Goal: Transaction & Acquisition: Purchase product/service

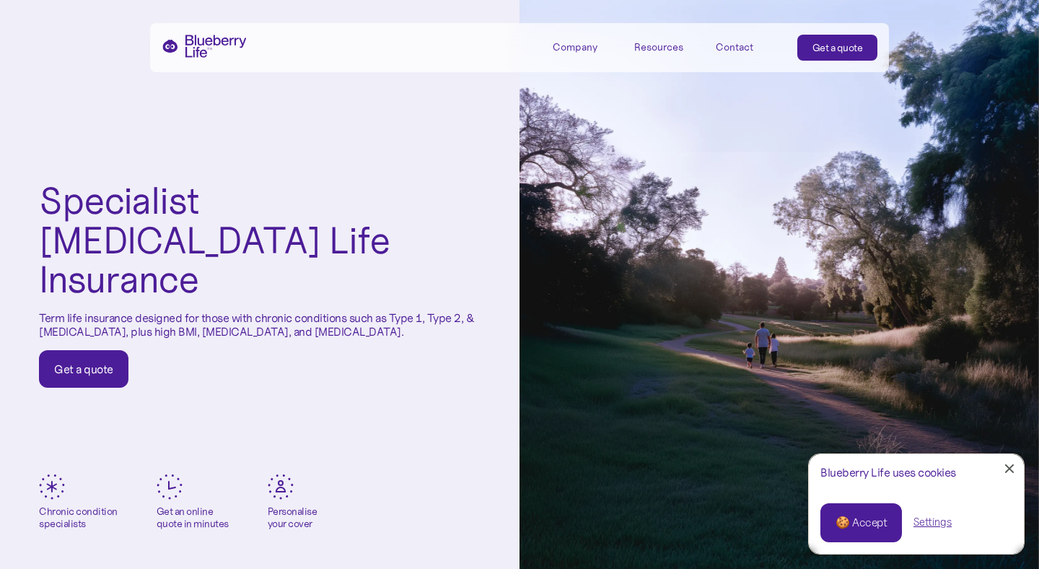
click at [250, 242] on h1 "Specialist [MEDICAL_DATA] Life Insurance" at bounding box center [260, 240] width 442 height 118
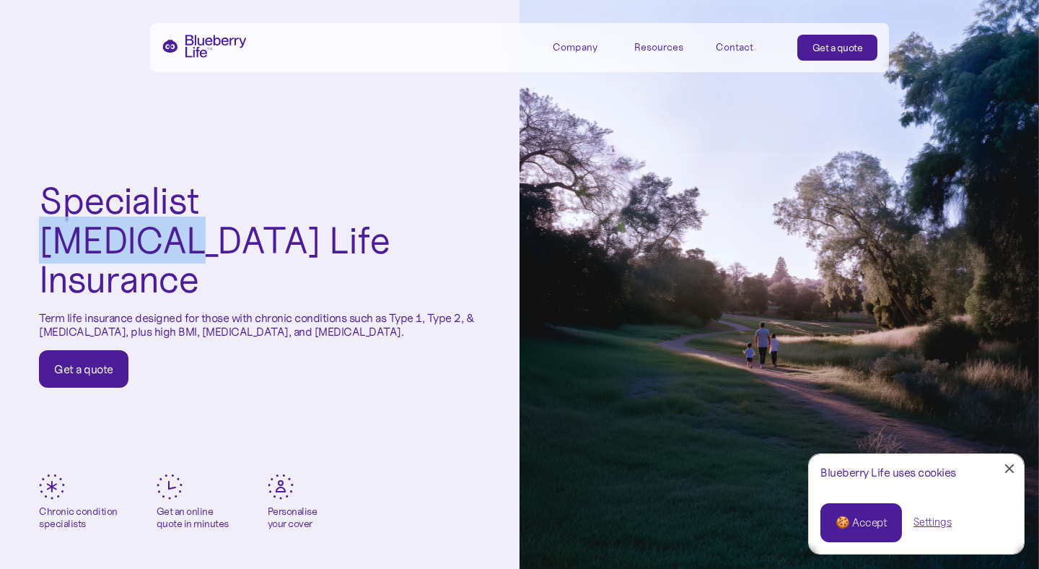
click at [250, 242] on h1 "Specialist [MEDICAL_DATA] Life Insurance" at bounding box center [260, 240] width 442 height 118
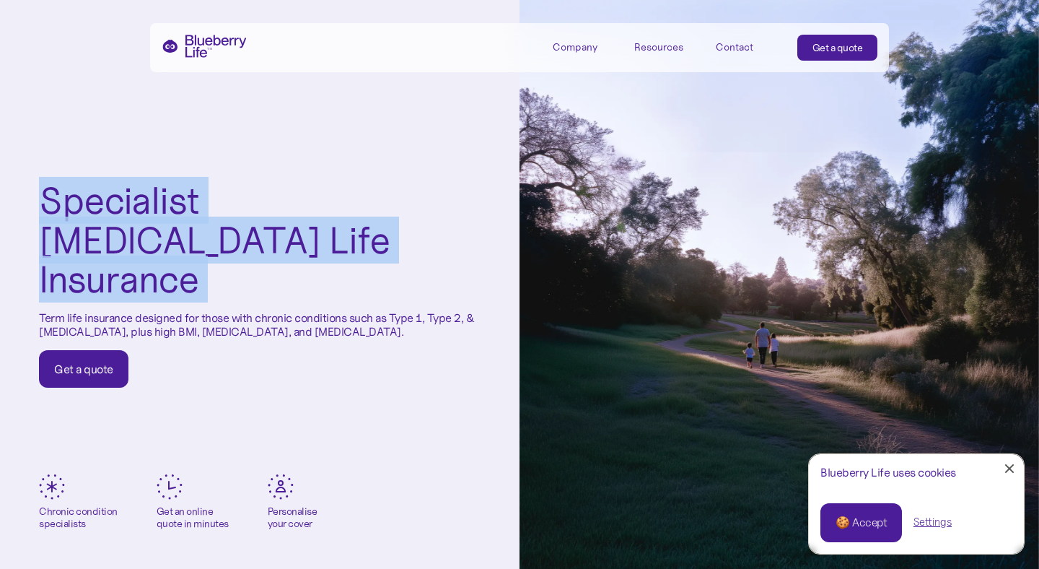
click at [279, 227] on h1 "Specialist [MEDICAL_DATA] Life Insurance" at bounding box center [260, 240] width 442 height 118
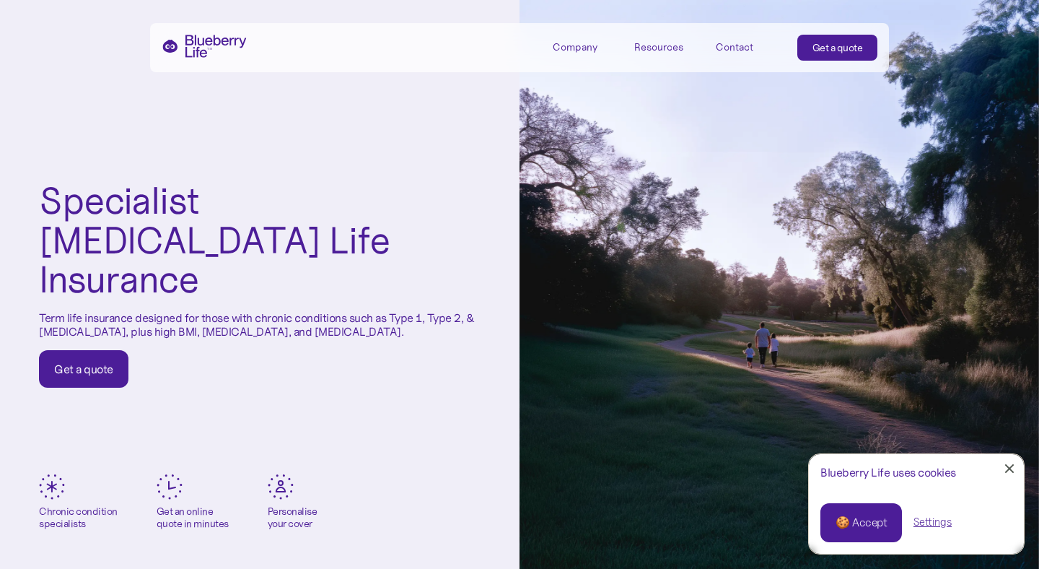
click at [279, 227] on h1 "Specialist [MEDICAL_DATA] Life Insurance" at bounding box center [260, 240] width 442 height 118
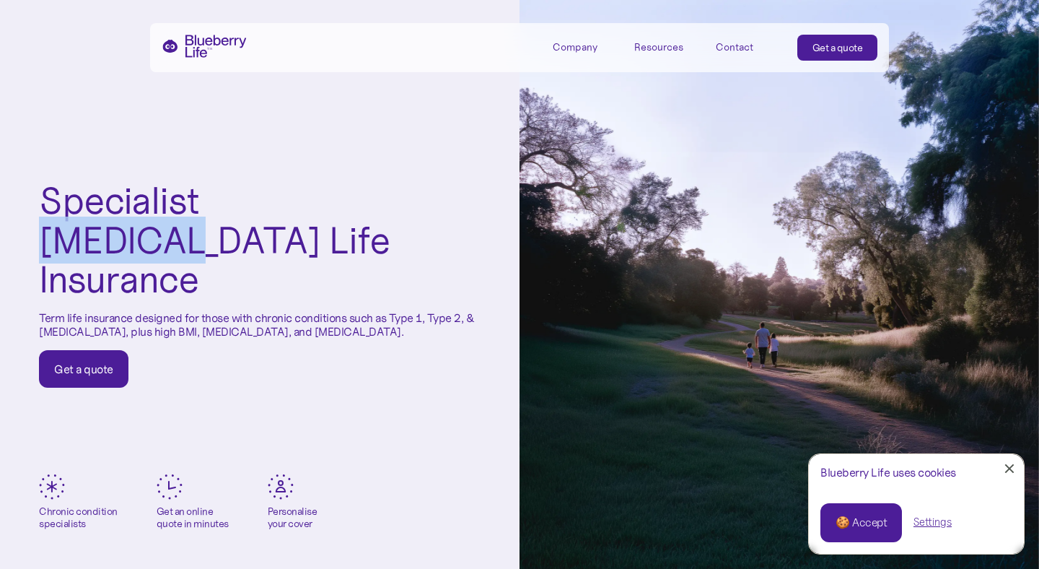
click at [279, 227] on h1 "Specialist [MEDICAL_DATA] Life Insurance" at bounding box center [260, 240] width 442 height 118
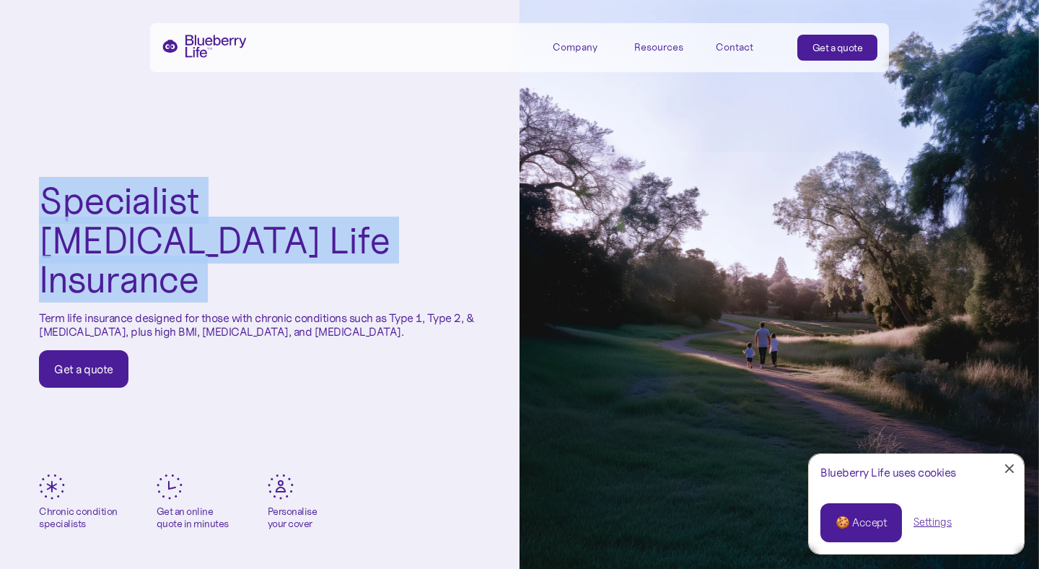
click at [279, 227] on h1 "Specialist [MEDICAL_DATA] Life Insurance" at bounding box center [260, 240] width 442 height 118
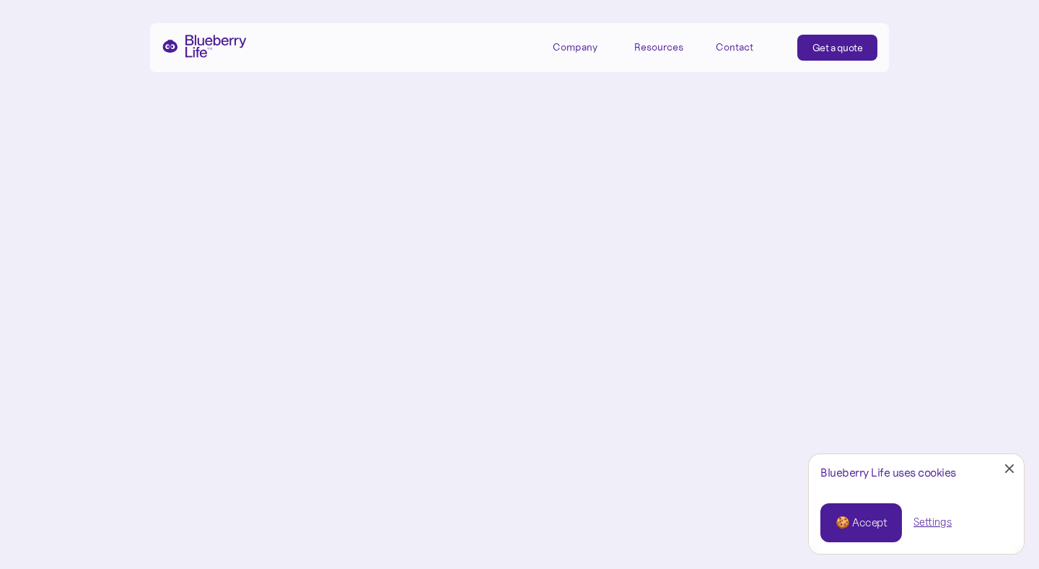
scroll to position [6541, 0]
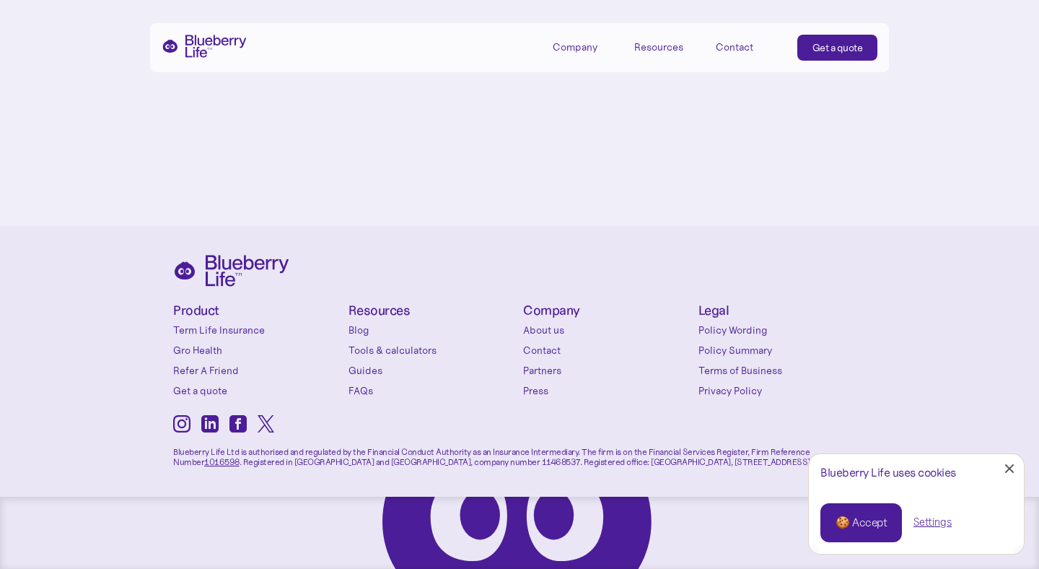
click at [209, 419] on icon at bounding box center [209, 423] width 17 height 17
